Goal: Task Accomplishment & Management: Manage account settings

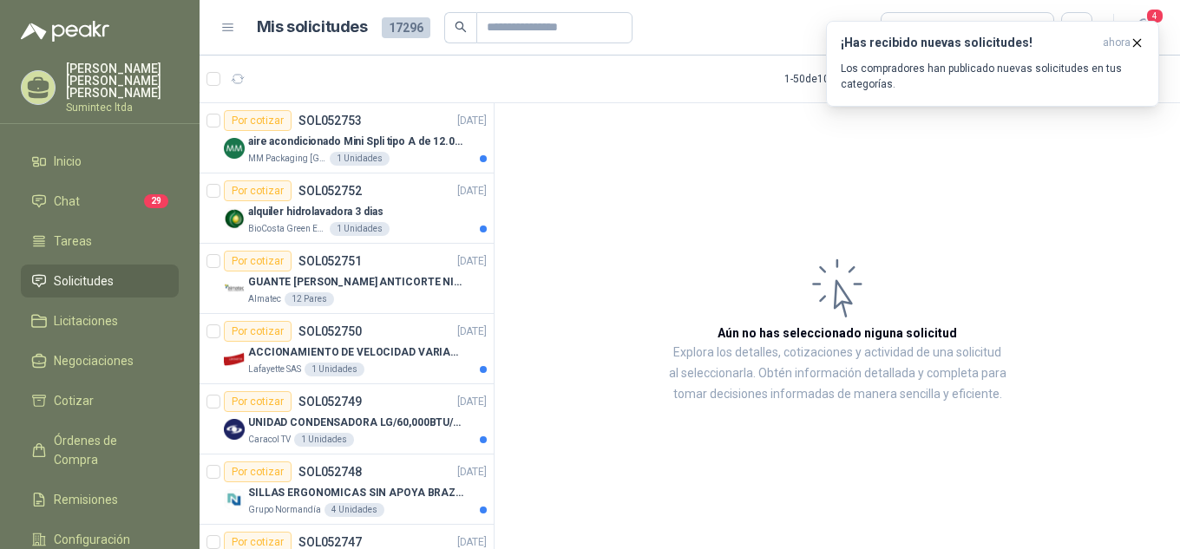
scroll to position [1607, 0]
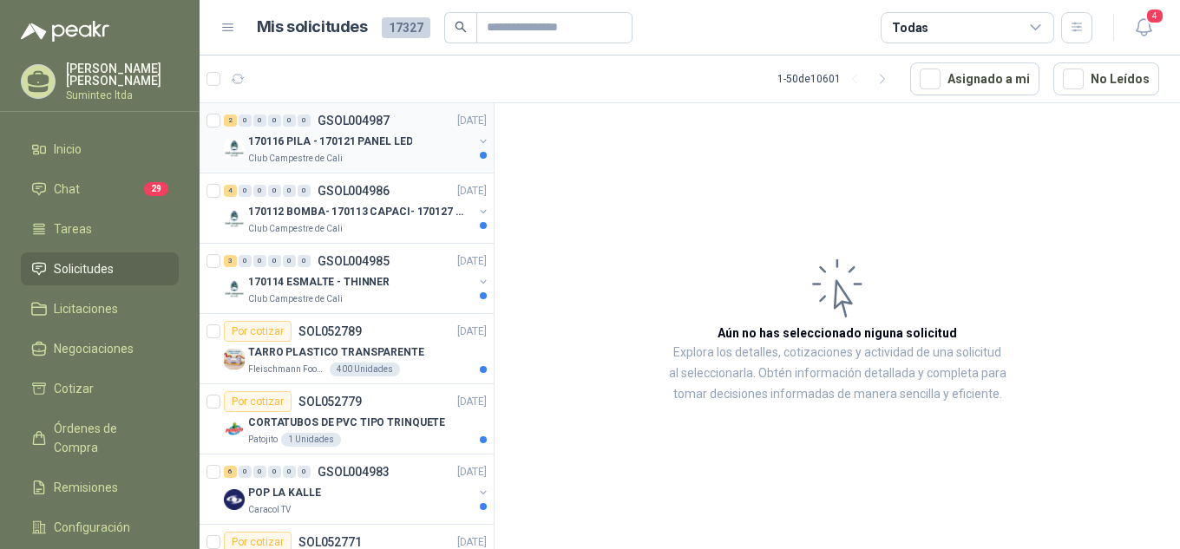
click at [417, 156] on div "Club Campestre de Cali" at bounding box center [360, 159] width 225 height 14
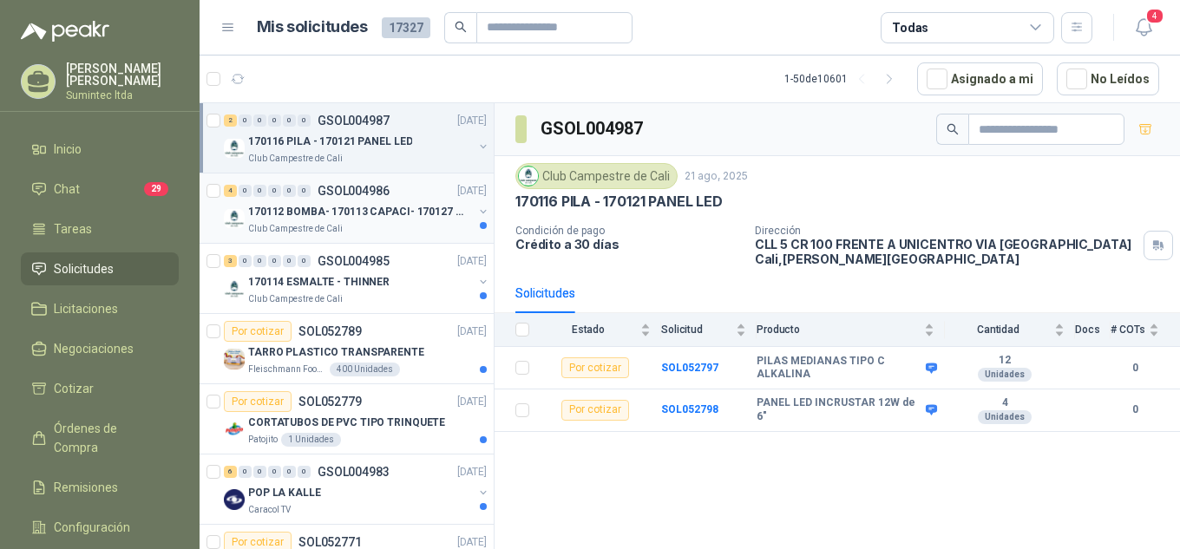
click at [452, 225] on div "Club Campestre de Cali" at bounding box center [360, 229] width 225 height 14
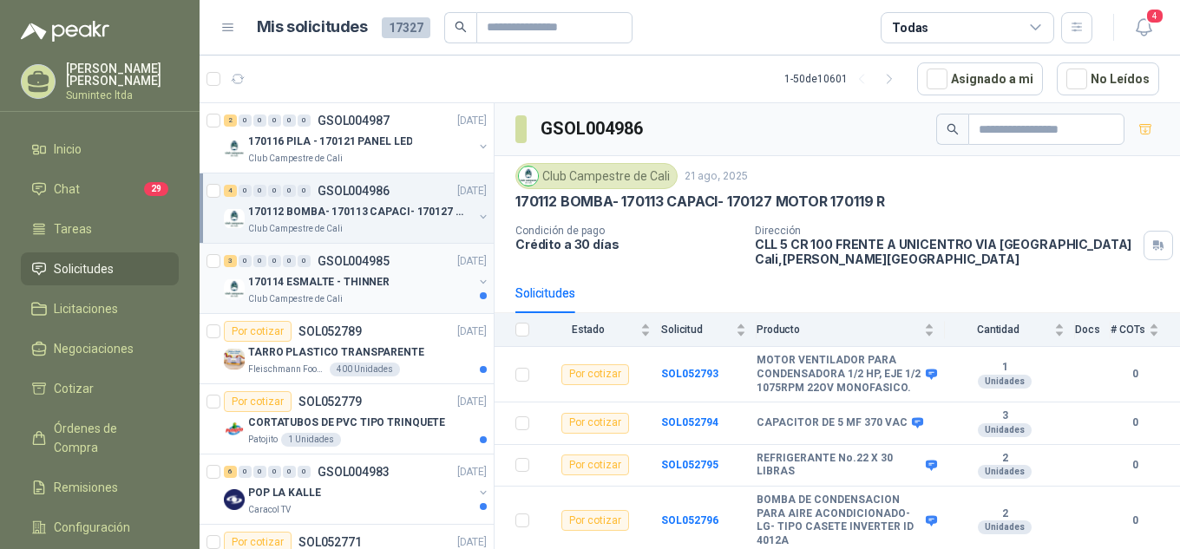
click at [427, 291] on div "170114 ESMALTE - THINNER" at bounding box center [360, 282] width 225 height 21
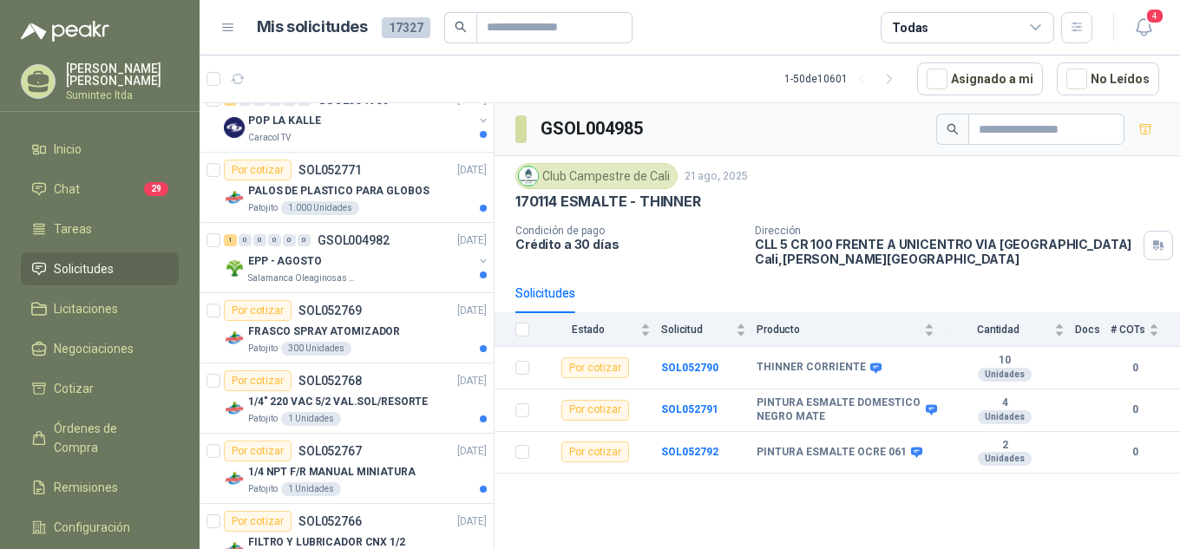
scroll to position [385, 0]
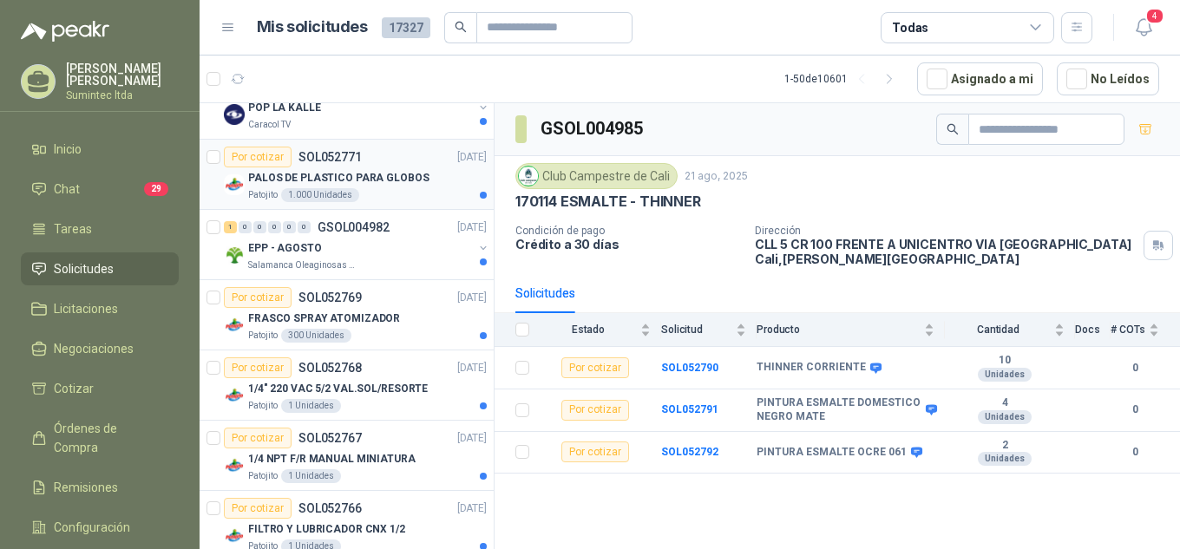
click at [400, 174] on p "PALOS DE PLASTICO PARA GLOBOS" at bounding box center [338, 178] width 181 height 16
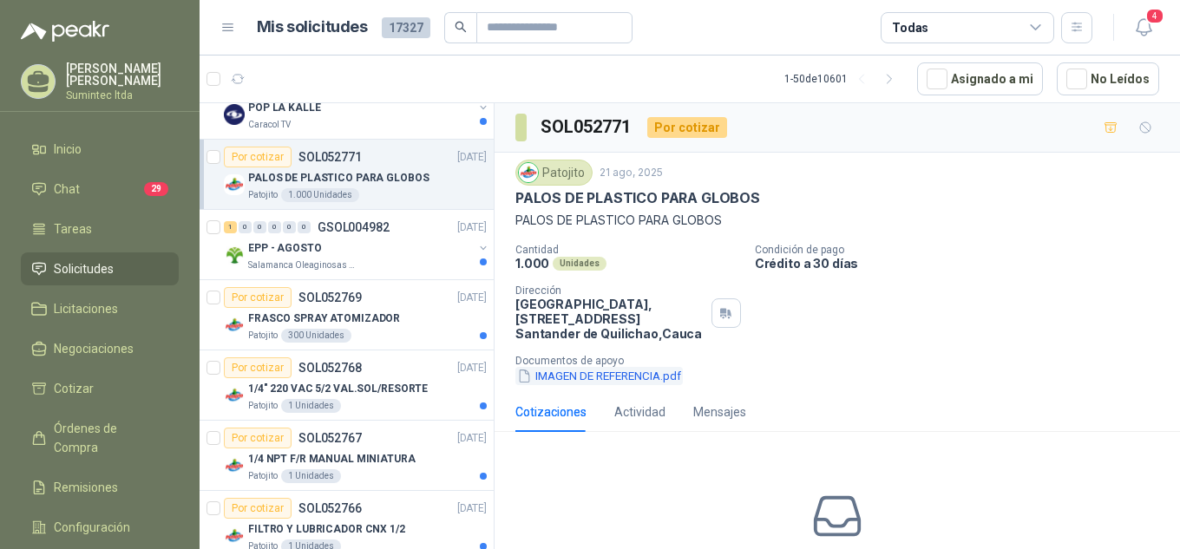
click at [663, 376] on button "IMAGEN DE REFERENCIA.pdf" at bounding box center [598, 376] width 167 height 18
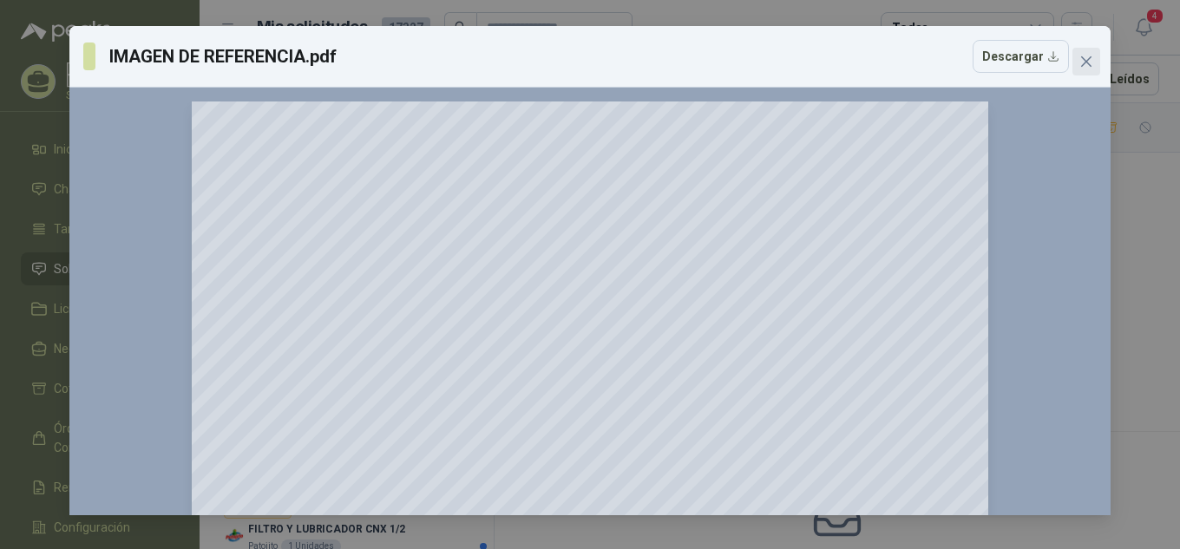
click at [1083, 59] on icon "close" at bounding box center [1086, 61] width 10 height 10
